Goal: Check status: Check status

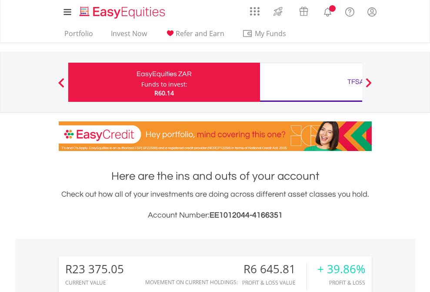
scroll to position [84, 137]
click at [141, 82] on div "Funds to invest:" at bounding box center [164, 84] width 46 height 9
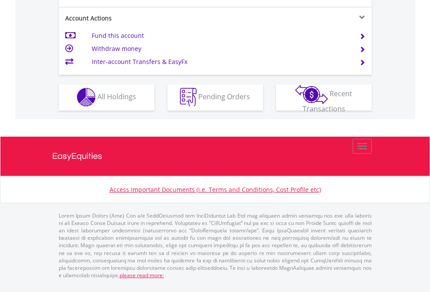
scroll to position [814, 0]
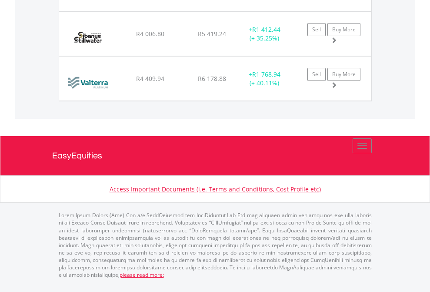
scroll to position [84, 137]
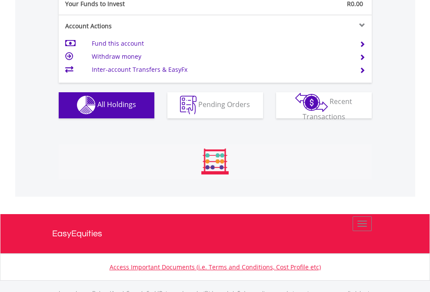
scroll to position [862, 0]
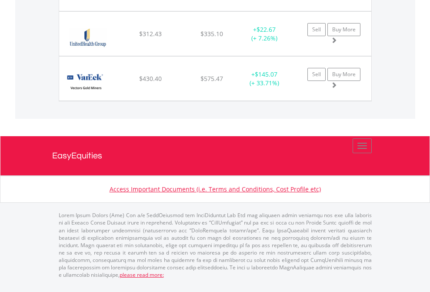
scroll to position [84, 137]
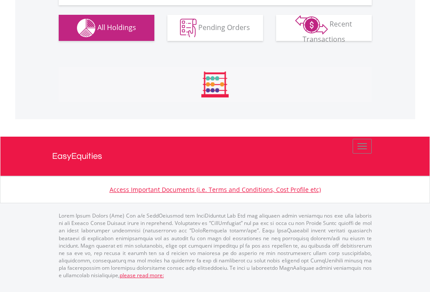
scroll to position [968, 0]
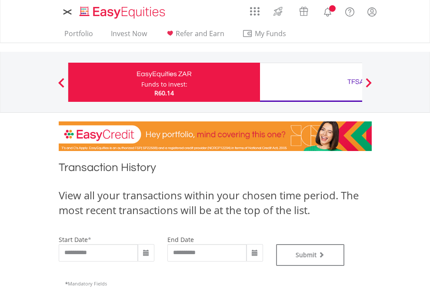
type input "**********"
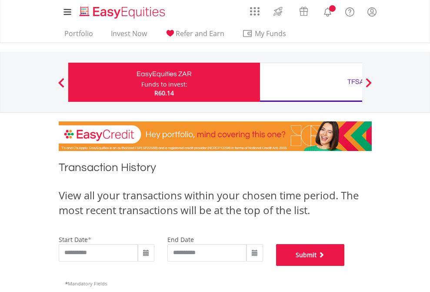
click at [345, 266] on button "Submit" at bounding box center [310, 255] width 69 height 22
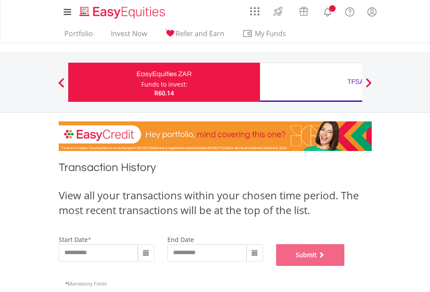
scroll to position [353, 0]
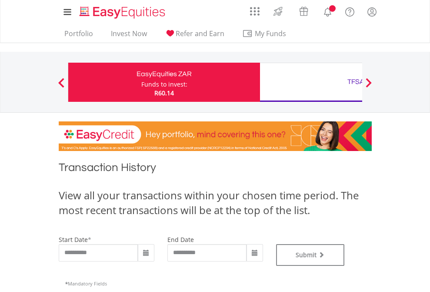
click at [311, 82] on div "TFSA" at bounding box center [357, 82] width 182 height 12
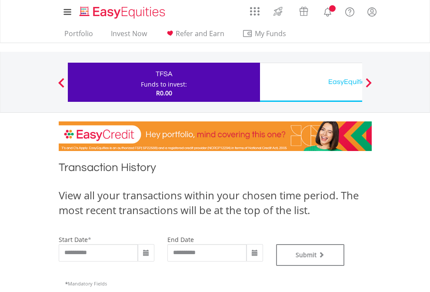
type input "**********"
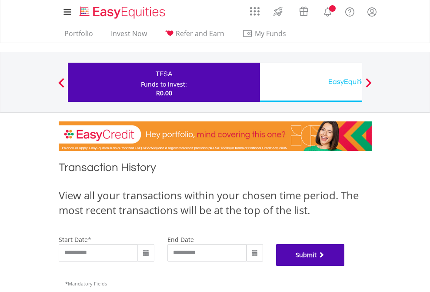
click at [345, 266] on button "Submit" at bounding box center [310, 255] width 69 height 22
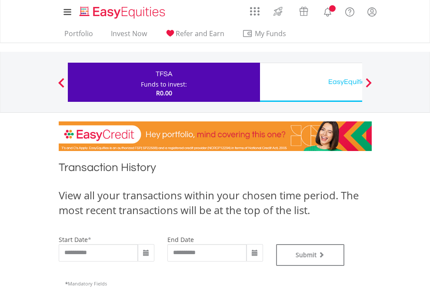
click at [311, 82] on div "EasyEquities USD" at bounding box center [357, 82] width 182 height 12
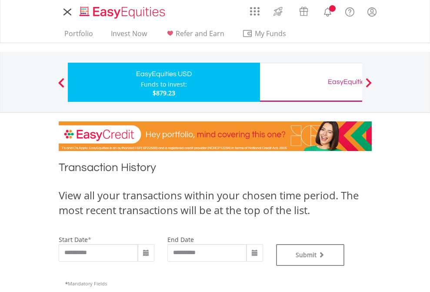
type input "**********"
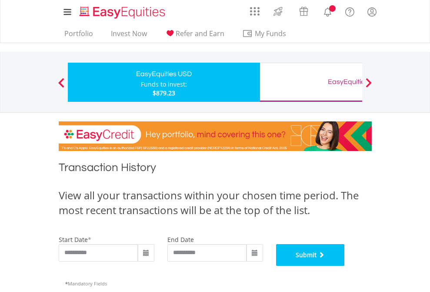
click at [345, 266] on button "Submit" at bounding box center [310, 255] width 69 height 22
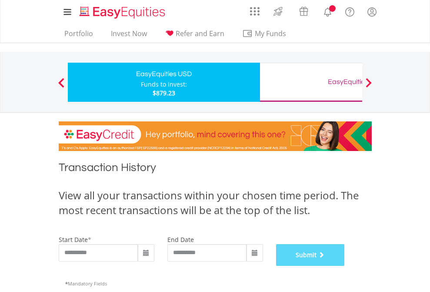
scroll to position [353, 0]
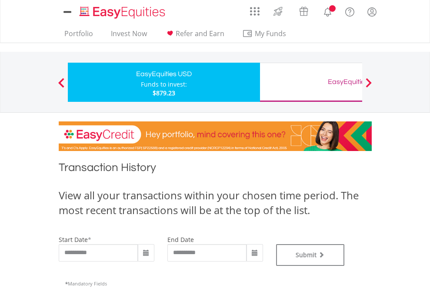
click at [311, 82] on div "EasyEquities GBP" at bounding box center [357, 82] width 182 height 12
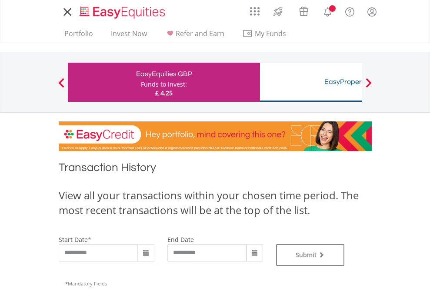
type input "**********"
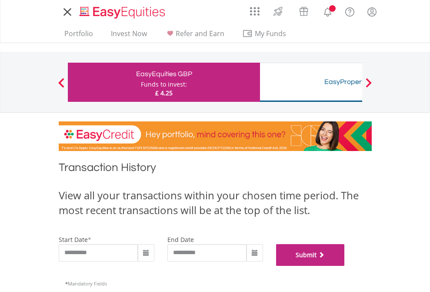
click at [345, 266] on button "Submit" at bounding box center [310, 255] width 69 height 22
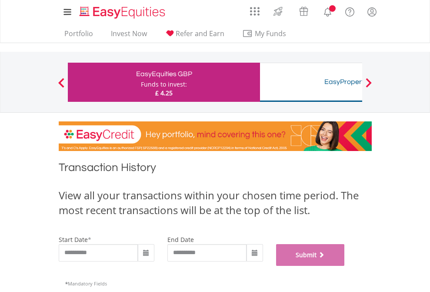
scroll to position [353, 0]
